Goal: Find specific page/section: Find specific page/section

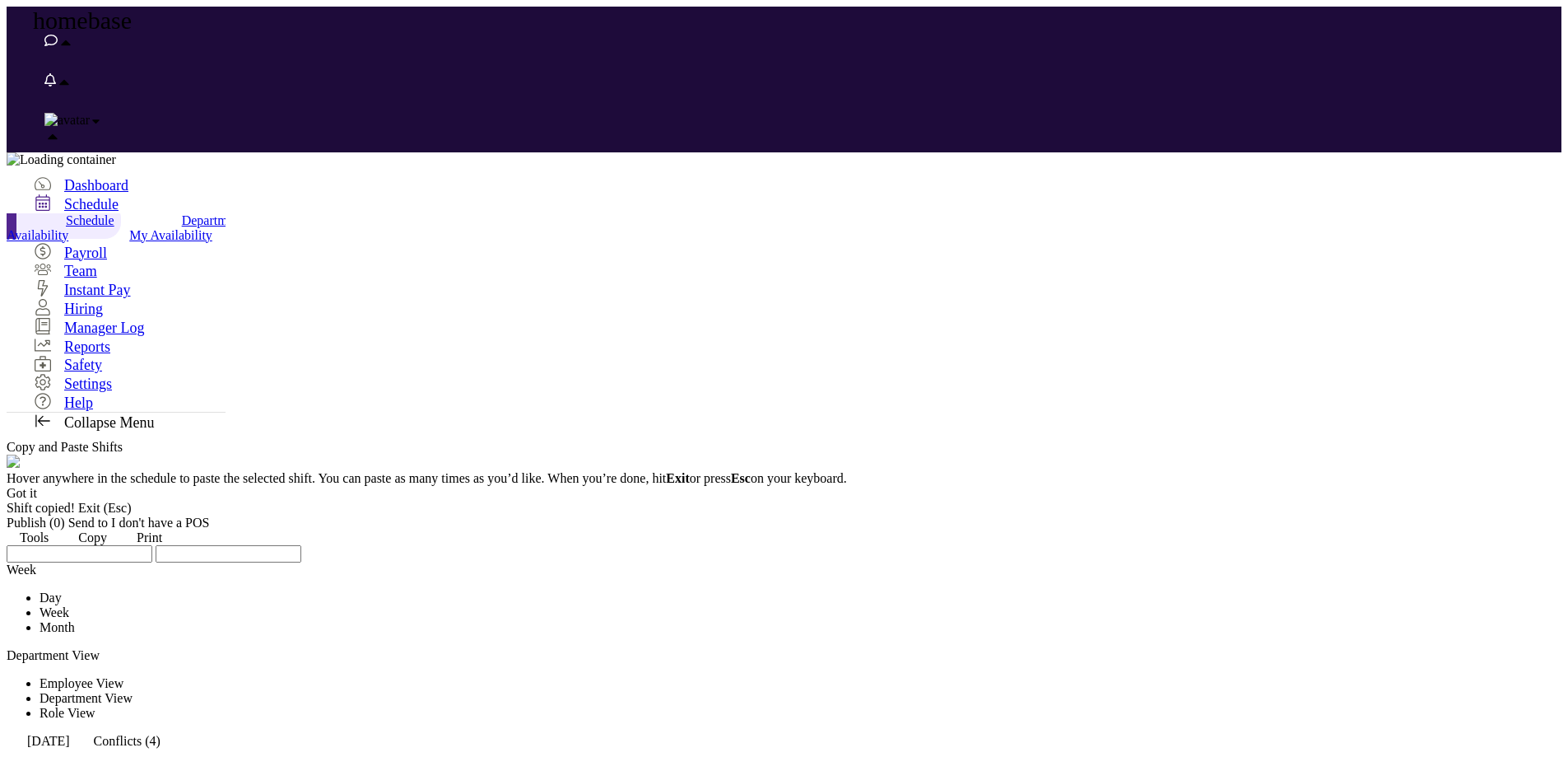
click at [7, 545] on span at bounding box center [7, 545] width 0 height 0
click at [7, 545] on link at bounding box center [7, 545] width 0 height 0
click at [111, 213] on span "Schedule" at bounding box center [90, 220] width 49 height 14
click at [7, 545] on span at bounding box center [7, 545] width 0 height 0
